Goal: Transaction & Acquisition: Purchase product/service

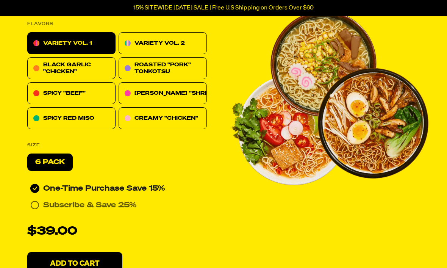
scroll to position [3482, 0]
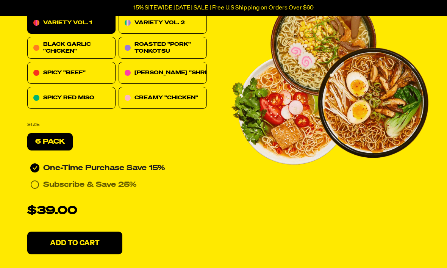
click at [107, 238] on button "Add To Cart" at bounding box center [74, 243] width 95 height 23
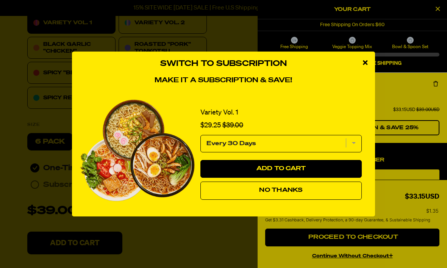
click at [326, 200] on button "No Thanks" at bounding box center [282, 191] width 162 height 18
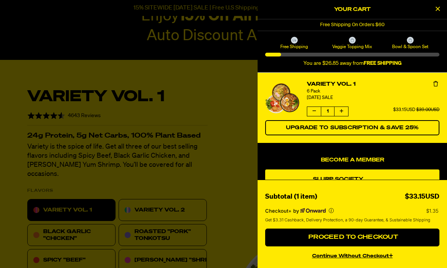
scroll to position [3295, 0]
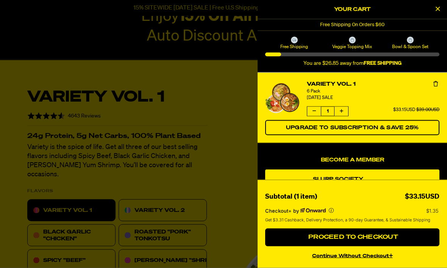
click at [187, 209] on div at bounding box center [223, 134] width 447 height 268
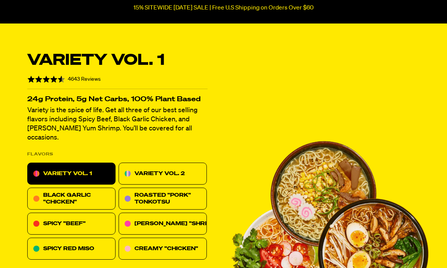
click at [187, 166] on div "VARIETY VOL. 2" at bounding box center [163, 174] width 88 height 22
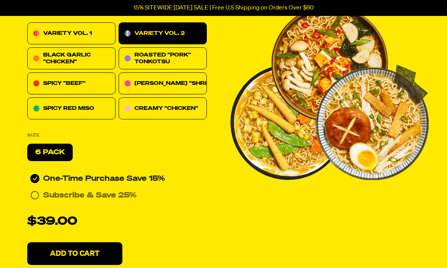
scroll to position [3478, 0]
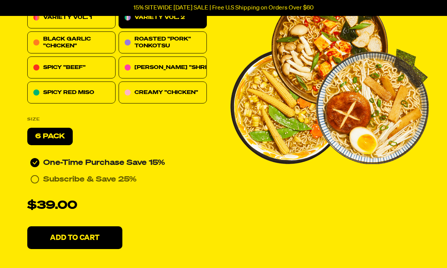
click at [102, 241] on button "Add To Cart" at bounding box center [74, 238] width 95 height 23
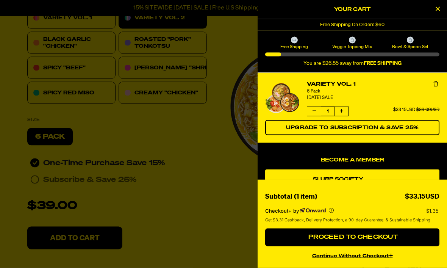
scroll to position [3478, 0]
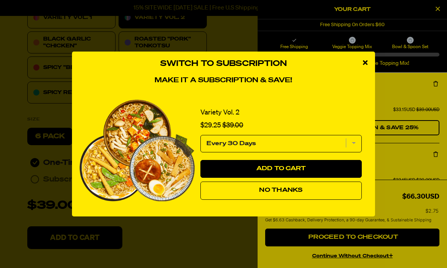
click at [302, 200] on button "No Thanks" at bounding box center [282, 191] width 162 height 18
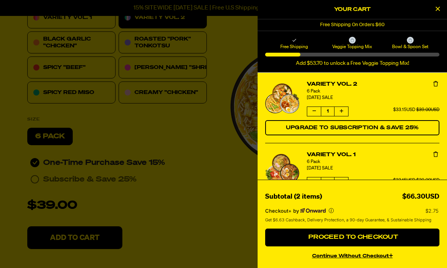
click at [376, 240] on span "Proceed to Checkout" at bounding box center [353, 237] width 92 height 6
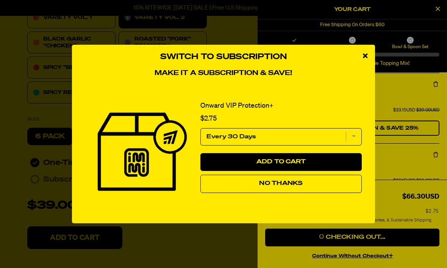
scroll to position [3504, 0]
